Goal: Navigation & Orientation: Find specific page/section

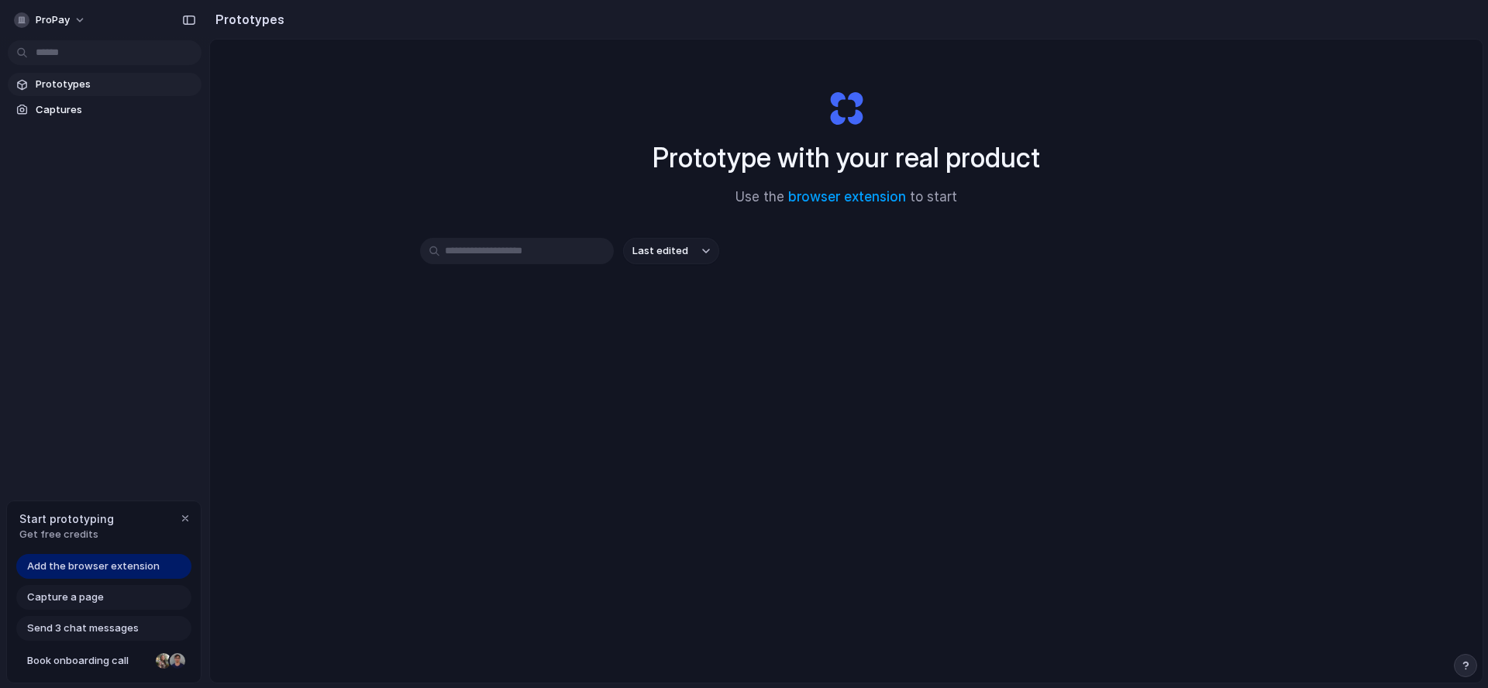
click at [89, 582] on div "Add the browser extension Capture a page Send 3 chat messages Book onboarding c…" at bounding box center [104, 618] width 194 height 129
click at [88, 568] on span "Add the browser extension" at bounding box center [93, 566] width 132 height 15
click at [181, 525] on button "button" at bounding box center [185, 518] width 19 height 19
click at [110, 124] on div "Prototypes Captures" at bounding box center [104, 162] width 209 height 325
click at [111, 116] on span "Captures" at bounding box center [116, 109] width 160 height 15
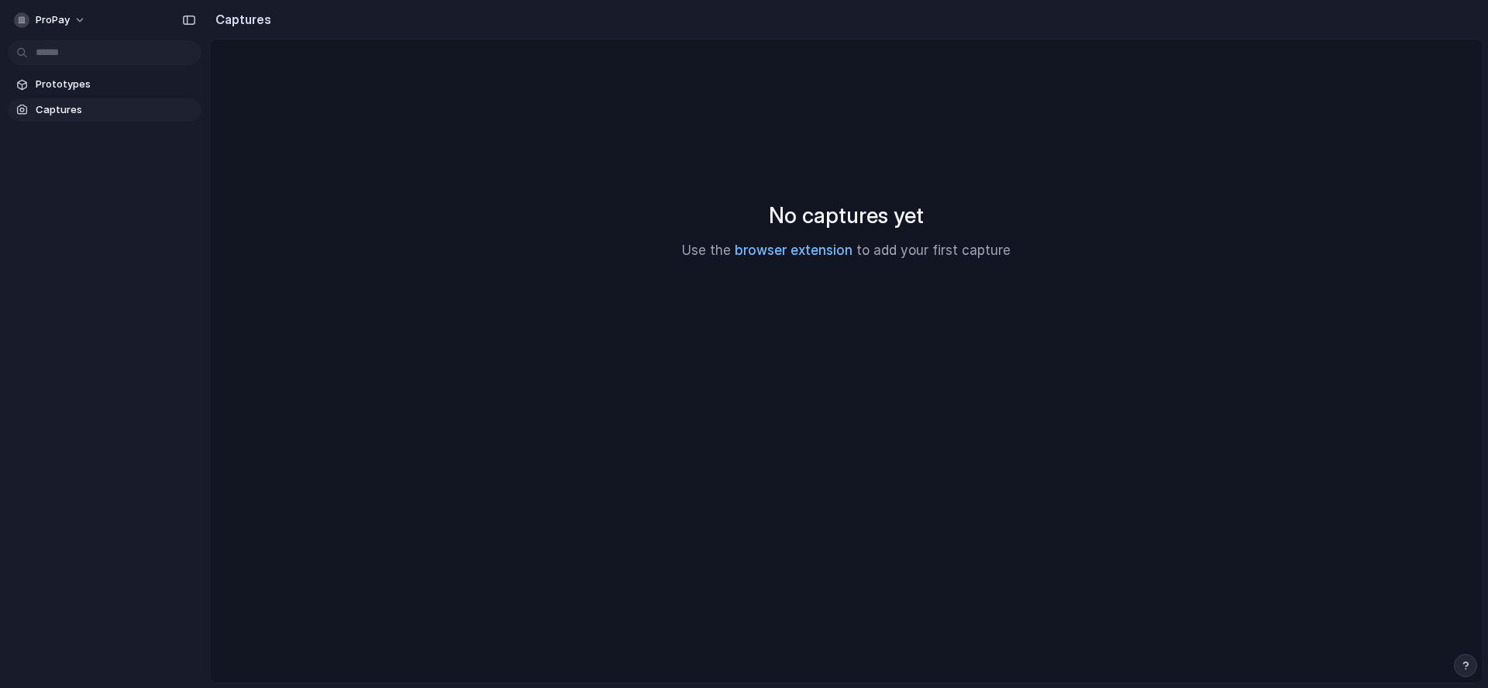
click at [817, 256] on link "browser extension" at bounding box center [794, 250] width 118 height 15
